Goal: Find contact information: Find contact information

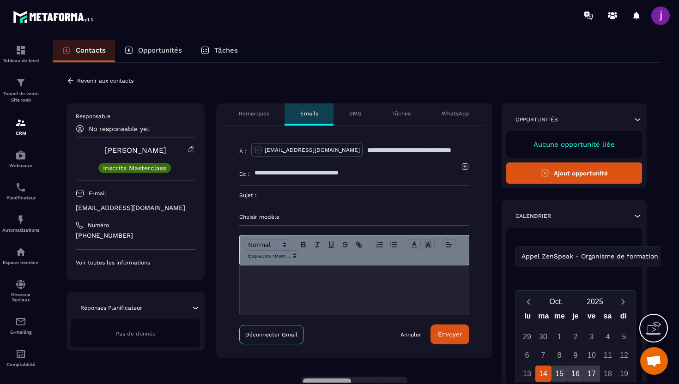
drag, startPoint x: 203, startPoint y: 207, endPoint x: 74, endPoint y: 206, distance: 128.8
click at [74, 206] on div "Responsable No responsable yet [PERSON_NAME] Masterclass E-mail [EMAIL_ADDRESS]…" at bounding box center [135, 191] width 138 height 177
copy p "[EMAIL_ADDRESS][DOMAIN_NAME]"
click at [69, 81] on icon at bounding box center [71, 80] width 6 height 5
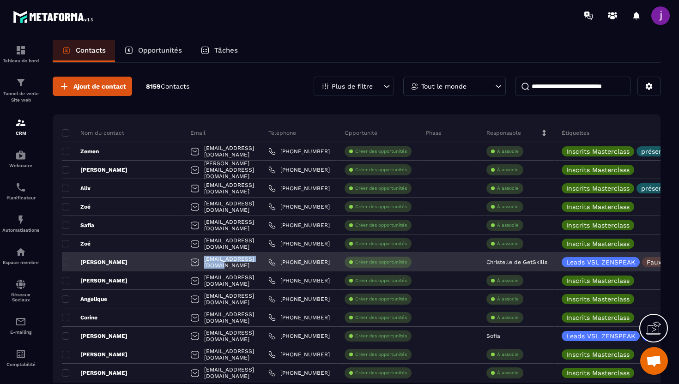
drag, startPoint x: 248, startPoint y: 263, endPoint x: 186, endPoint y: 264, distance: 61.4
click at [186, 264] on div "[EMAIL_ADDRESS][DOMAIN_NAME]" at bounding box center [222, 262] width 78 height 18
copy p "[EMAIL_ADDRESS][DOMAIN_NAME]"
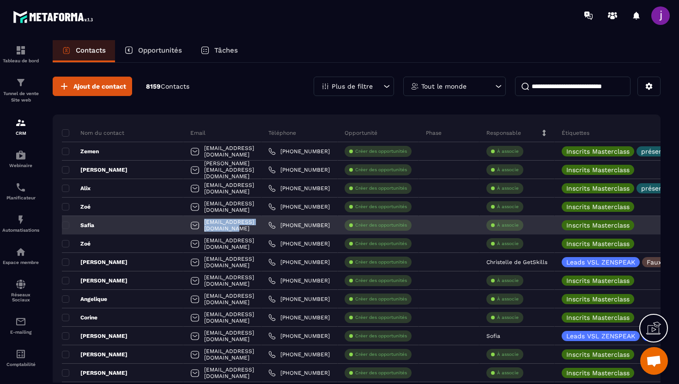
drag, startPoint x: 261, startPoint y: 224, endPoint x: 187, endPoint y: 226, distance: 74.8
click at [187, 226] on div "[EMAIL_ADDRESS][DOMAIN_NAME]" at bounding box center [222, 225] width 78 height 18
copy p "[EMAIL_ADDRESS][DOMAIN_NAME]"
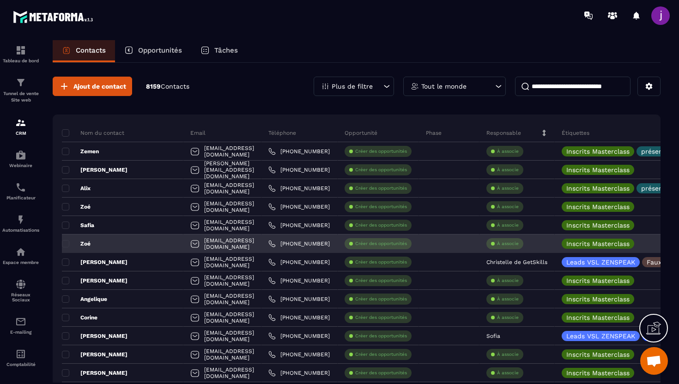
drag, startPoint x: 241, startPoint y: 242, endPoint x: 186, endPoint y: 247, distance: 54.7
click at [186, 247] on div "[EMAIL_ADDRESS][DOMAIN_NAME]" at bounding box center [222, 244] width 78 height 18
drag, startPoint x: 237, startPoint y: 243, endPoint x: 186, endPoint y: 245, distance: 51.3
click at [186, 245] on div "[EMAIL_ADDRESS][DOMAIN_NAME]" at bounding box center [222, 244] width 78 height 18
copy p "[EMAIL_ADDRESS][DOMAIN_NAME]"
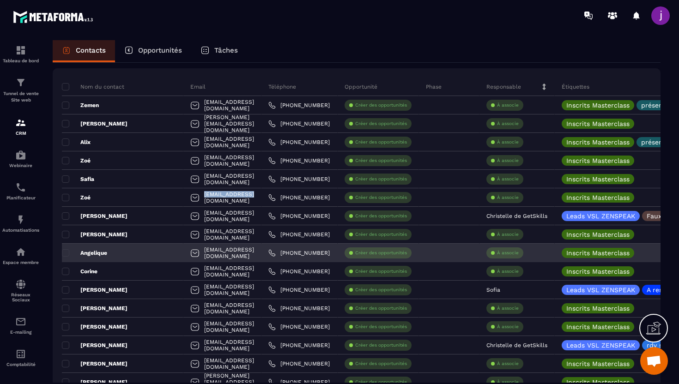
scroll to position [47, 0]
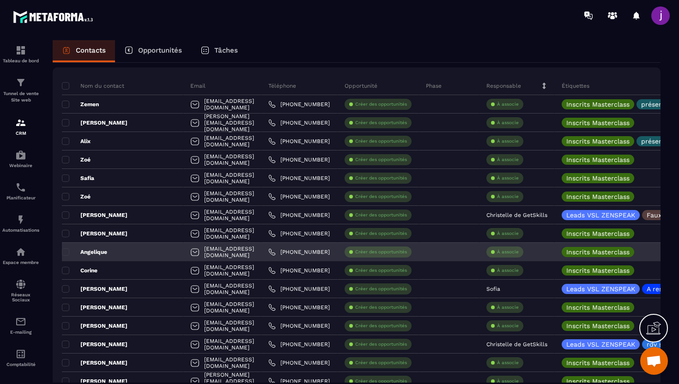
click at [247, 254] on div "[EMAIL_ADDRESS][DOMAIN_NAME]" at bounding box center [222, 252] width 78 height 18
click at [133, 252] on div "Angelique" at bounding box center [122, 252] width 121 height 18
